Goal: Transaction & Acquisition: Purchase product/service

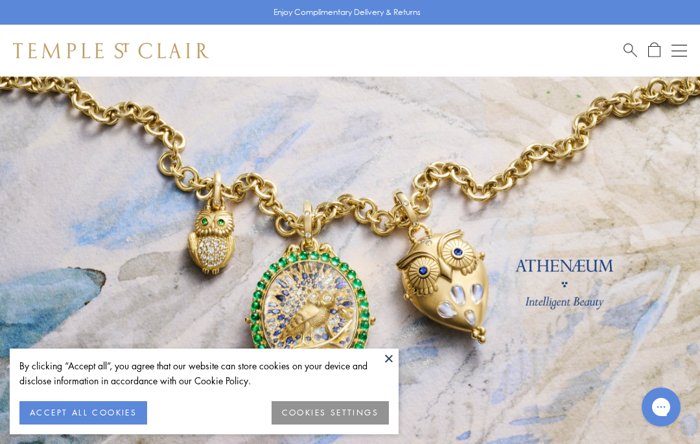
click at [123, 416] on button "ACCEPT ALL COOKIES" at bounding box center [83, 412] width 128 height 23
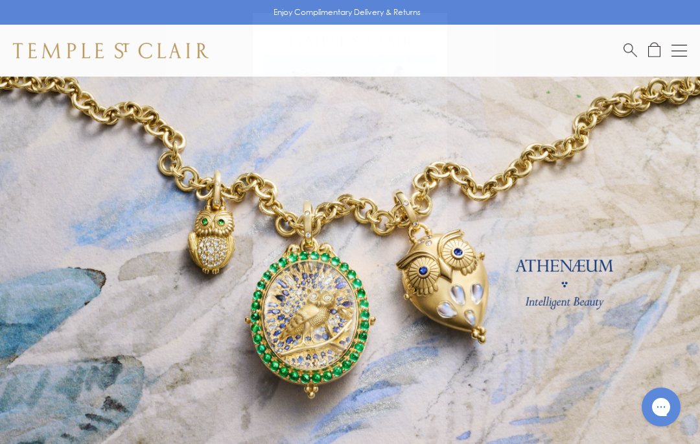
click at [440, 30] on circle "Close dialog" at bounding box center [433, 28] width 16 height 16
click at [676, 48] on button "Open navigation" at bounding box center [680, 51] width 16 height 16
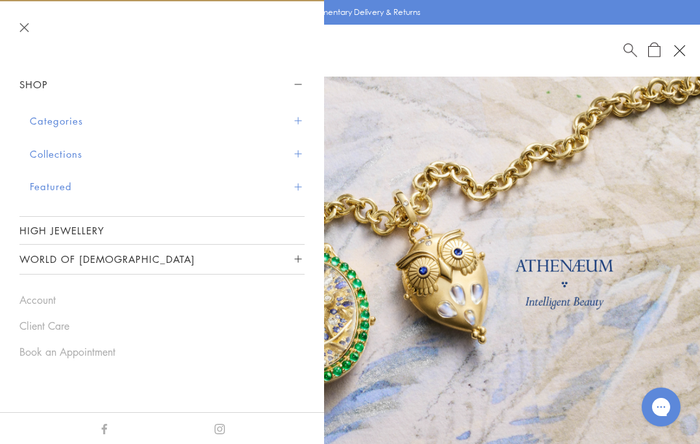
click at [74, 150] on button "Collections" at bounding box center [167, 153] width 275 height 33
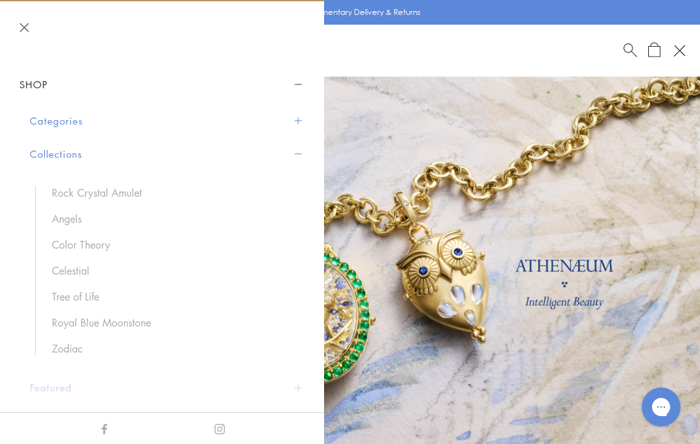
click at [83, 345] on link "Zodiac" at bounding box center [172, 348] width 240 height 14
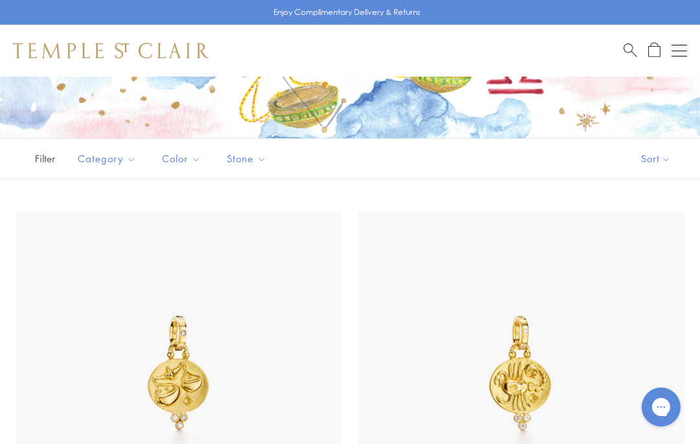
scroll to position [168, 0]
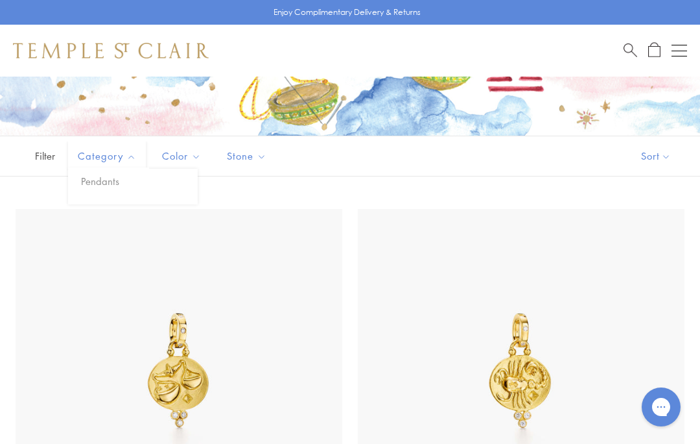
click at [138, 147] on button "Category" at bounding box center [107, 155] width 78 height 29
click at [113, 184] on button "Pendants" at bounding box center [138, 181] width 120 height 15
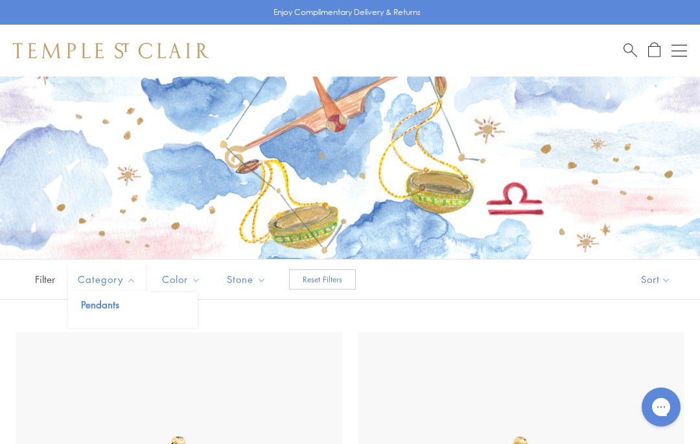
scroll to position [49, 0]
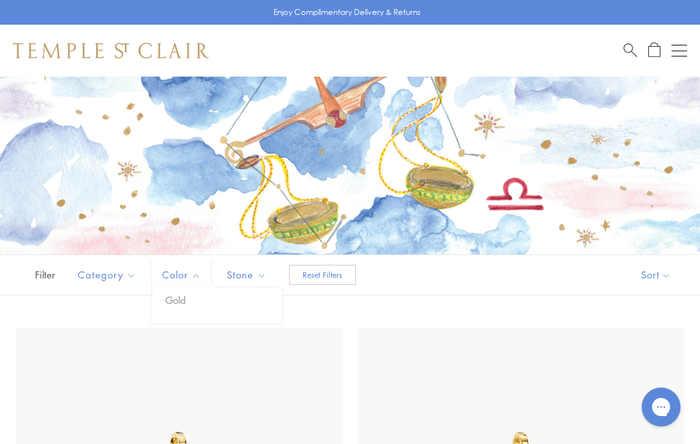
click at [187, 303] on button "Gold" at bounding box center [222, 299] width 120 height 15
click at [259, 272] on span "Stone" at bounding box center [249, 275] width 56 height 16
click at [57, 270] on span "Filter" at bounding box center [32, 275] width 65 height 40
click at [53, 274] on span "Filter" at bounding box center [32, 275] width 65 height 40
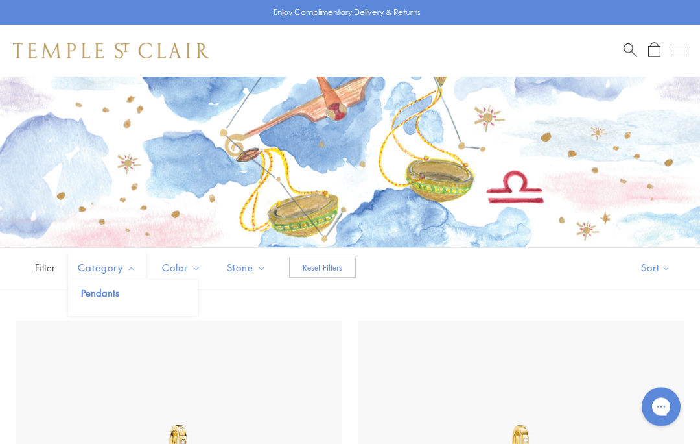
scroll to position [64, 0]
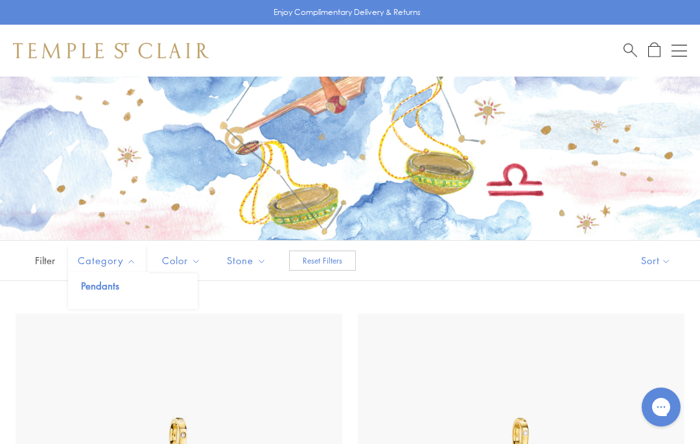
click at [658, 262] on button "Sort" at bounding box center [656, 261] width 88 height 40
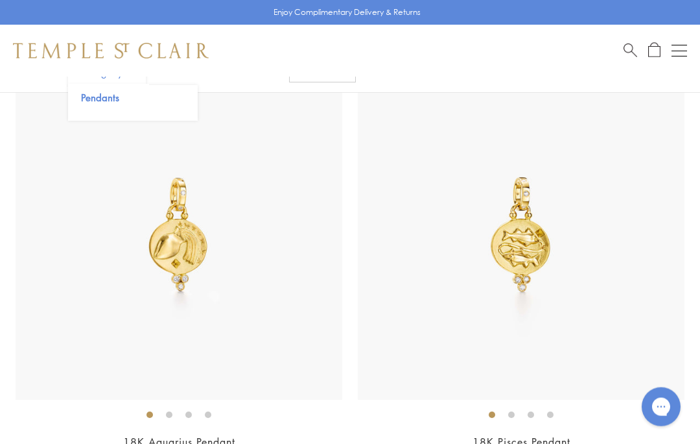
scroll to position [1159, 0]
click at [555, 344] on img at bounding box center [521, 236] width 327 height 327
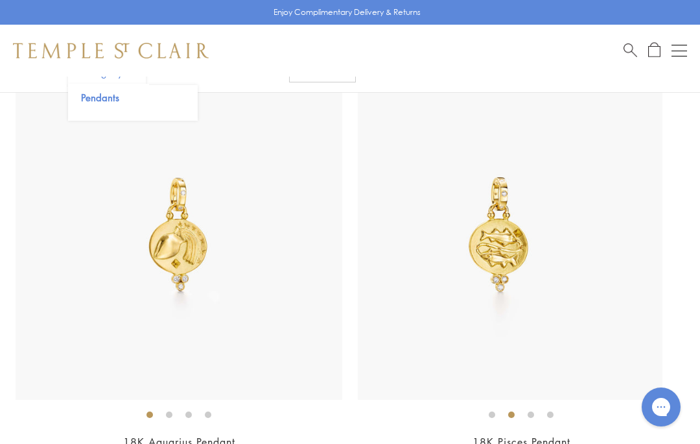
scroll to position [0, 0]
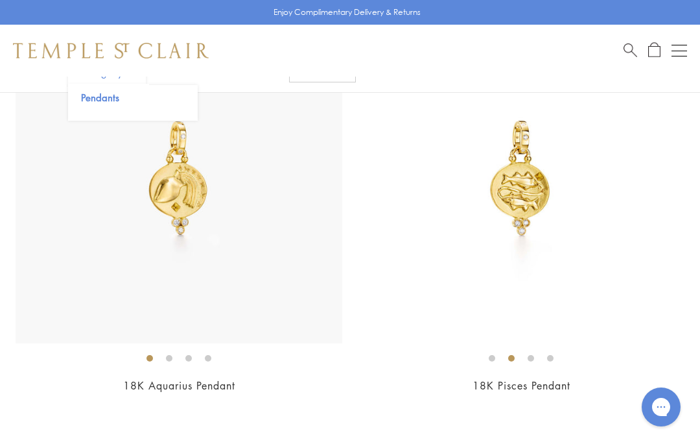
scroll to position [106, 0]
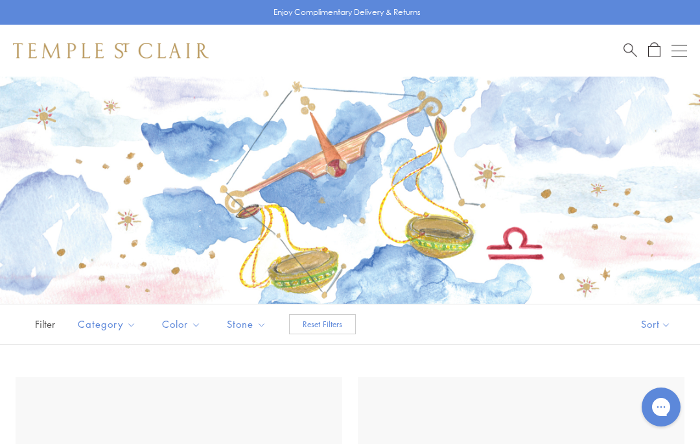
scroll to position [224, 0]
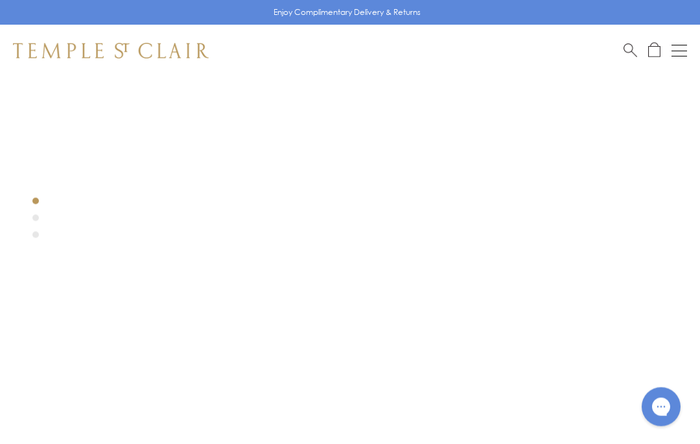
scroll to position [193, 0]
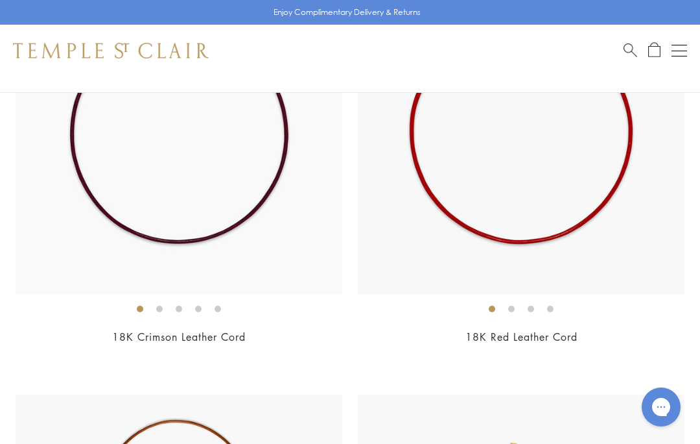
scroll to position [4100, 0]
